Goal: Navigation & Orientation: Find specific page/section

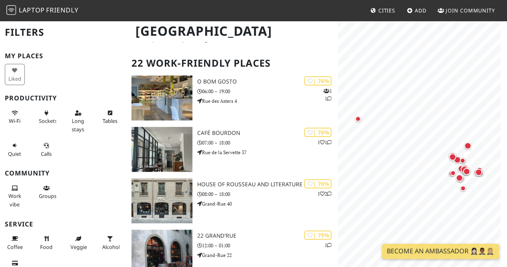
scroll to position [39, 0]
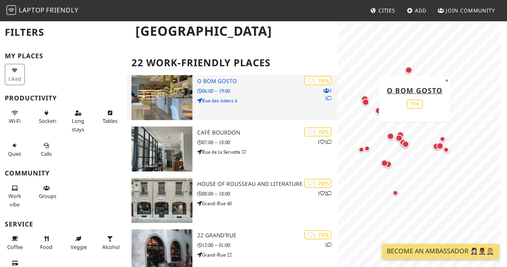
click at [313, 105] on div "| 76% 1 1 O Bom Gosto 06:00 – 19:00 [STREET_ADDRESS]" at bounding box center [267, 97] width 141 height 45
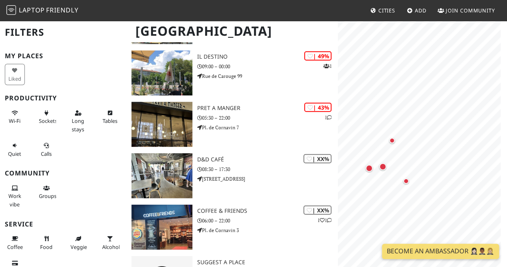
scroll to position [1028, 0]
